Goal: Information Seeking & Learning: Learn about a topic

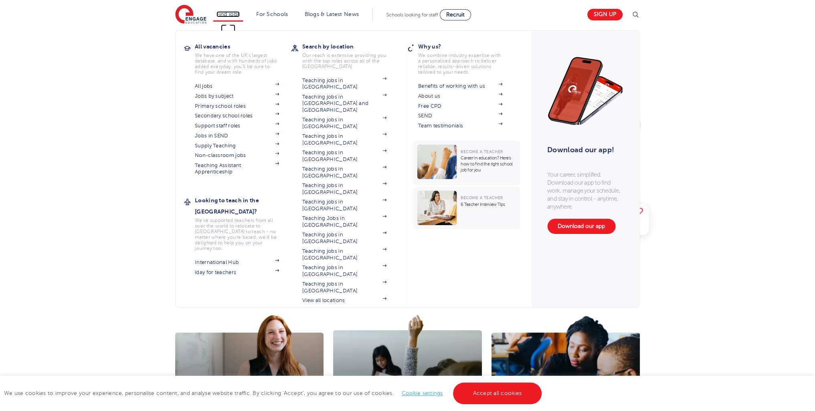
click at [236, 13] on link "Find jobs" at bounding box center [229, 14] width 24 height 6
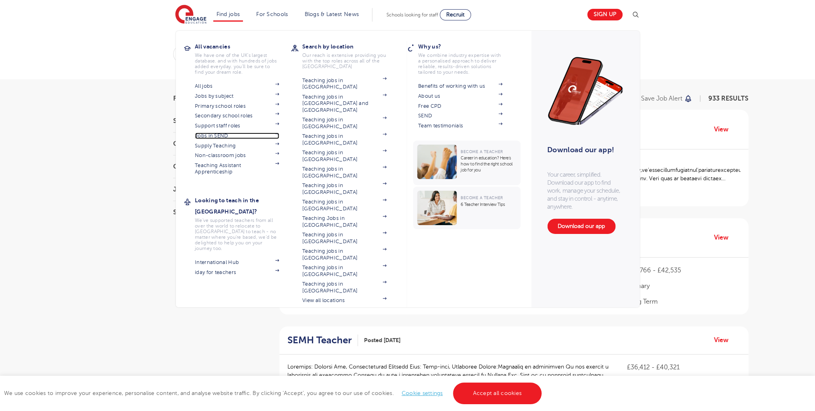
click at [226, 135] on link "Jobs in SEND" at bounding box center [237, 136] width 84 height 6
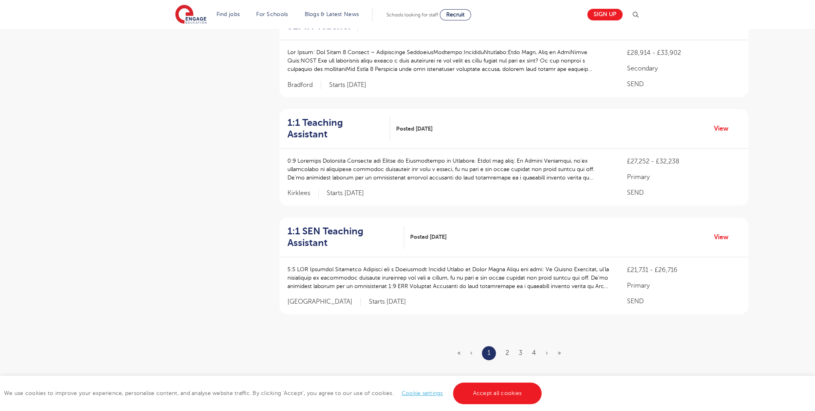
scroll to position [1017, 0]
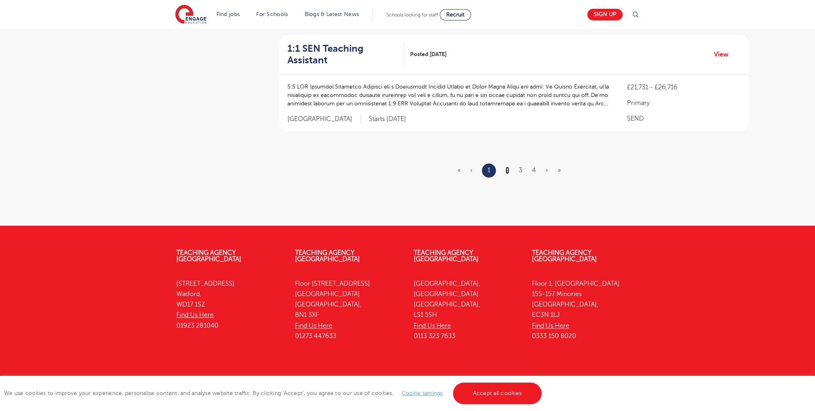
click at [509, 167] on link "2" at bounding box center [508, 170] width 4 height 7
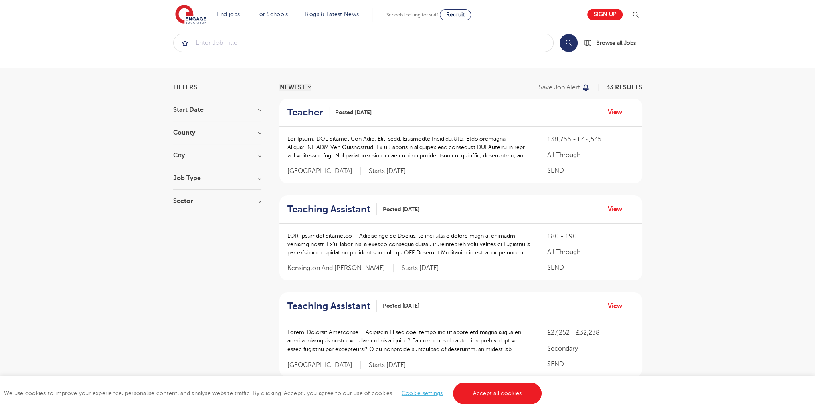
scroll to position [1017, 0]
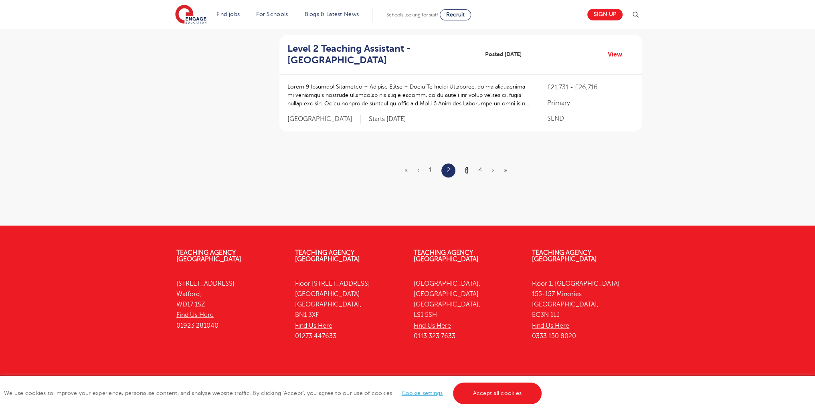
click at [467, 167] on link "3" at bounding box center [467, 170] width 4 height 7
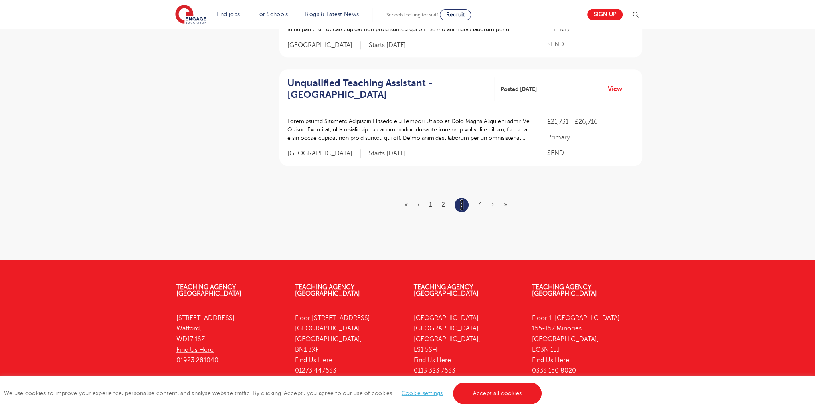
scroll to position [0, 0]
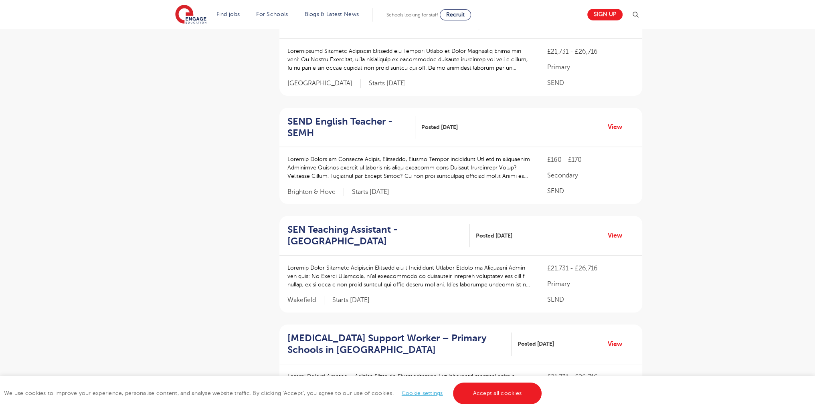
scroll to position [1063, 0]
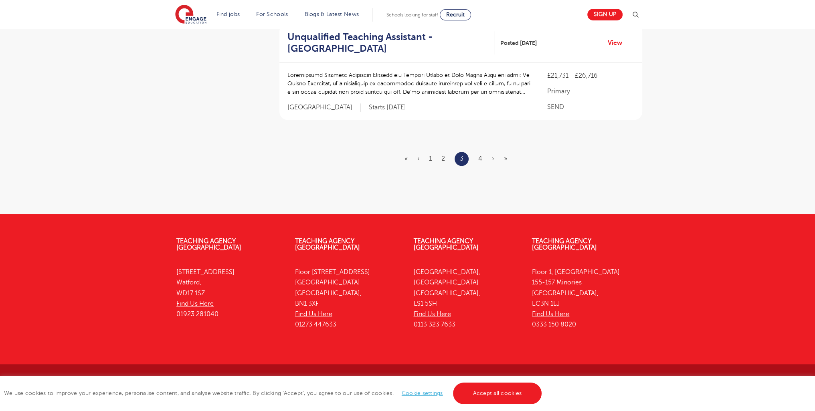
click at [483, 158] on ul "« ‹ 1 2 3 4 › »" at bounding box center [461, 159] width 112 height 14
click at [481, 155] on link "4" at bounding box center [480, 158] width 4 height 7
